Goal: Browse casually

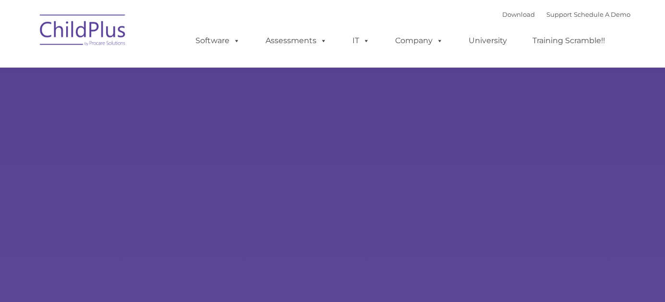
select select "MEDIUM"
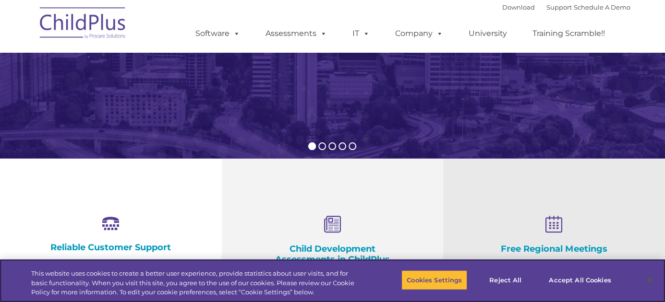
scroll to position [234, 0]
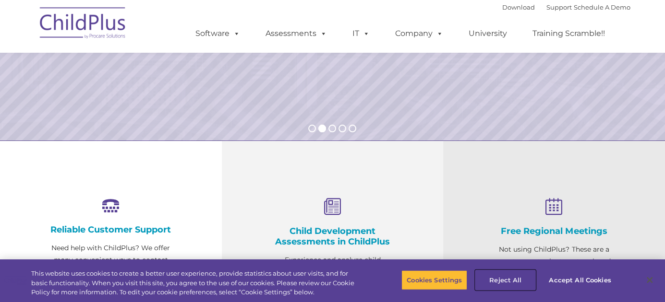
drag, startPoint x: 510, startPoint y: 283, endPoint x: 521, endPoint y: 101, distance: 182.3
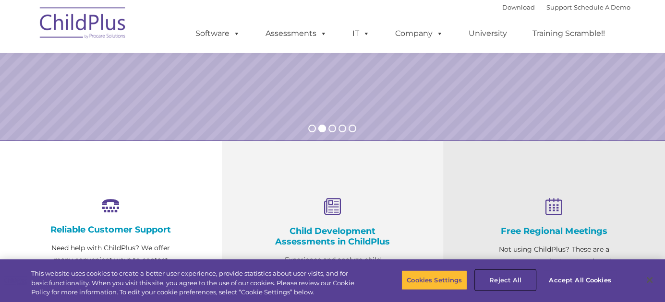
click at [503, 279] on button "Reject All" at bounding box center [505, 280] width 60 height 20
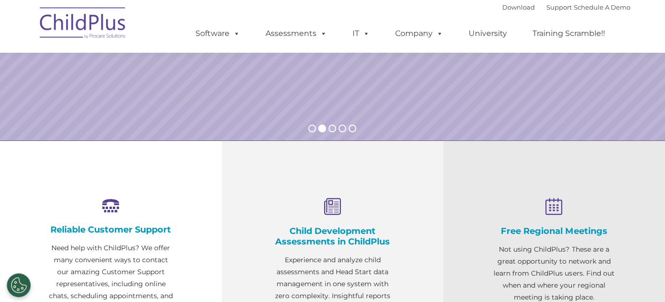
click at [503, 279] on button "Reject All" at bounding box center [505, 280] width 60 height 20
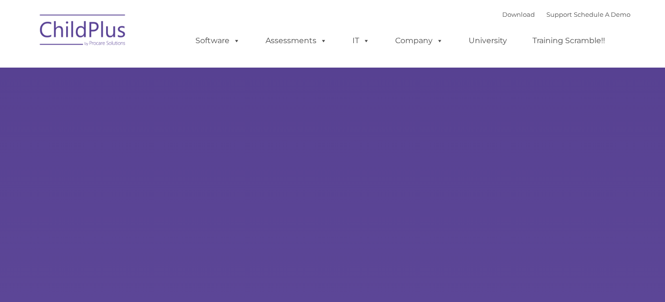
select select "MEDIUM"
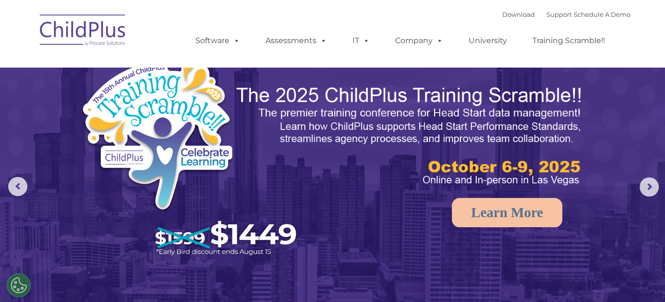
click at [102, 22] on img at bounding box center [83, 32] width 96 height 48
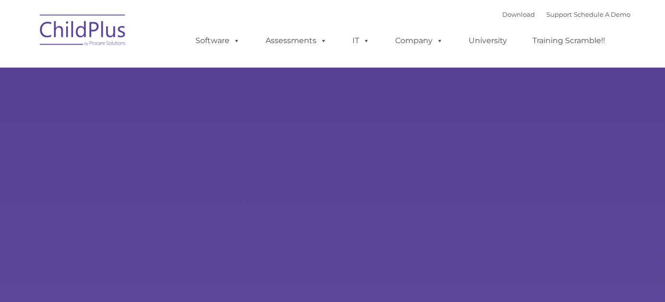
select select "MEDIUM"
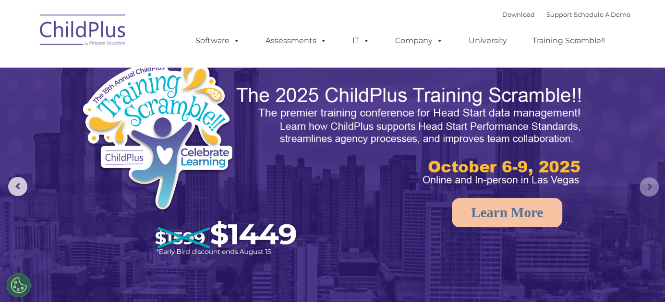
click at [649, 195] on rs-arrow at bounding box center [648, 187] width 19 height 19
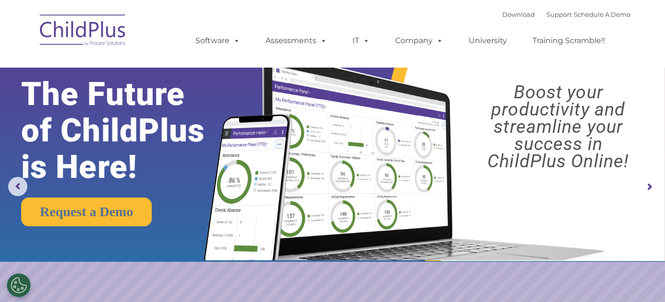
click at [649, 195] on rs-arrow at bounding box center [648, 187] width 19 height 19
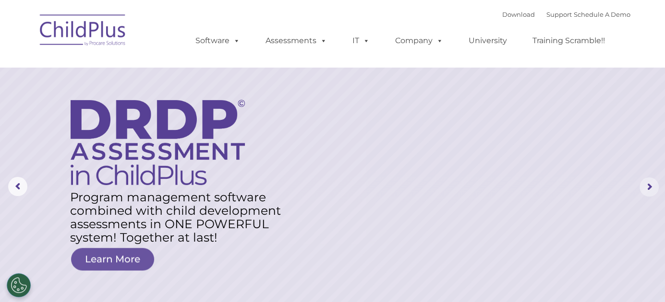
click at [649, 195] on rs-arrow at bounding box center [648, 187] width 19 height 19
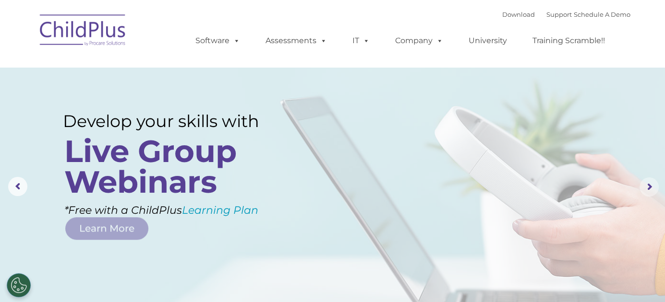
click at [649, 195] on rs-arrow at bounding box center [648, 187] width 19 height 19
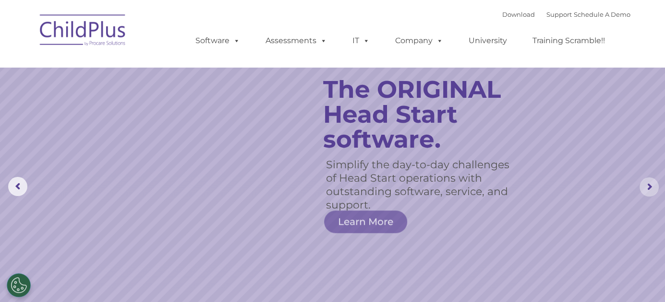
click at [649, 195] on rs-arrow at bounding box center [648, 187] width 19 height 19
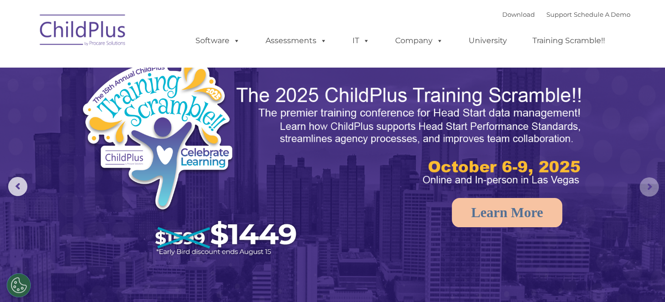
click at [649, 195] on rs-arrow at bounding box center [648, 187] width 19 height 19
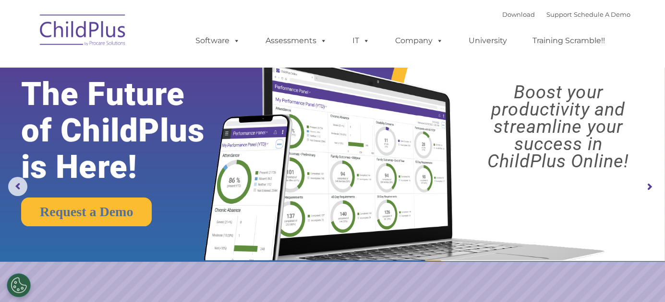
click at [649, 195] on rs-arrow at bounding box center [648, 187] width 19 height 19
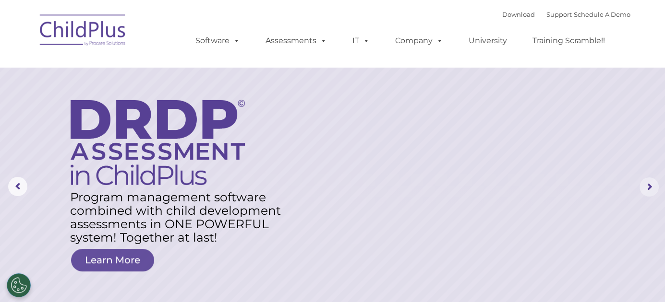
click at [649, 195] on rs-arrow at bounding box center [648, 187] width 19 height 19
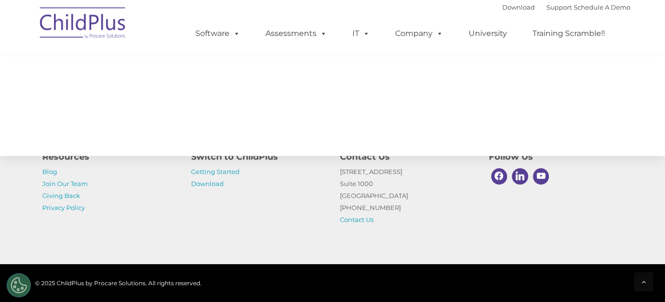
scroll to position [1123, 0]
